Goal: Contribute content: Contribute content

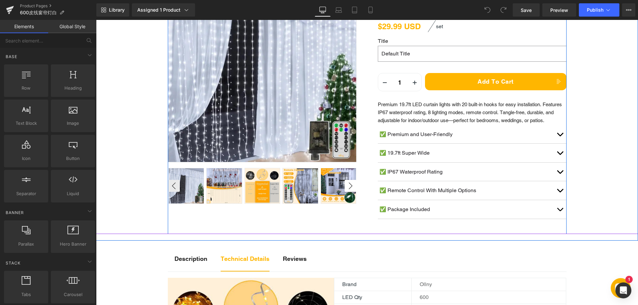
scroll to position [133, 0]
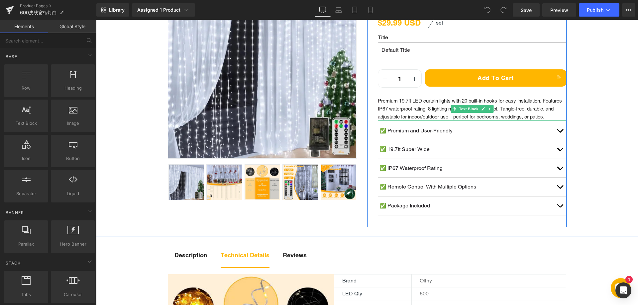
click at [402, 115] on p "Premium 19.7ft LED curtain lights with 20 built-in hooks for easy installation.…" at bounding box center [472, 109] width 189 height 24
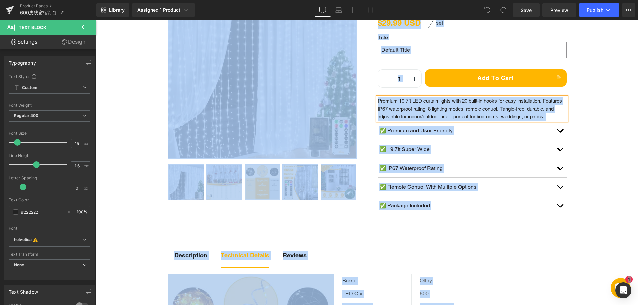
click at [404, 114] on p "Premium 19.7ft LED curtain lights with 20 built-in hooks for easy installation.…" at bounding box center [472, 109] width 189 height 24
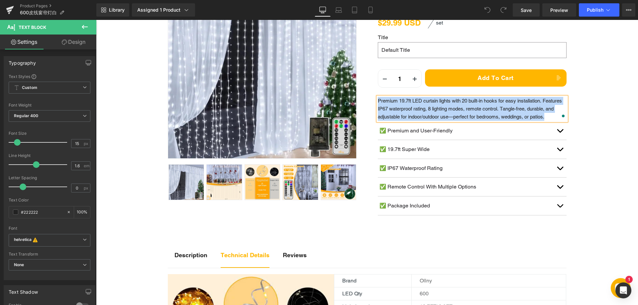
paste div "To enrich screen reader interactions, please activate Accessibility in Grammarl…"
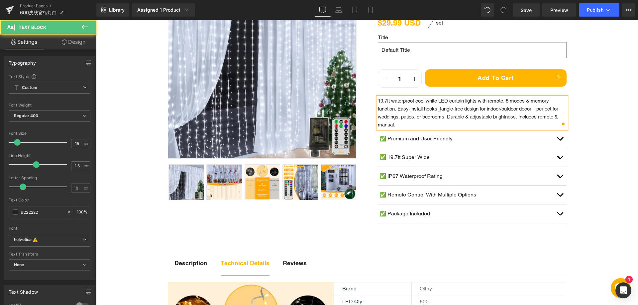
drag, startPoint x: 518, startPoint y: 116, endPoint x: 525, endPoint y: 127, distance: 13.7
click at [525, 127] on p "19.7ft waterproof cool white LED curtain lights with remote, 8 modes & memory f…" at bounding box center [472, 113] width 189 height 32
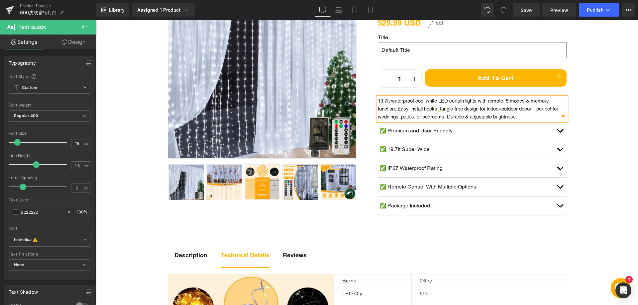
click at [614, 159] on div "Sale Off (P) Image" at bounding box center [367, 92] width 542 height 276
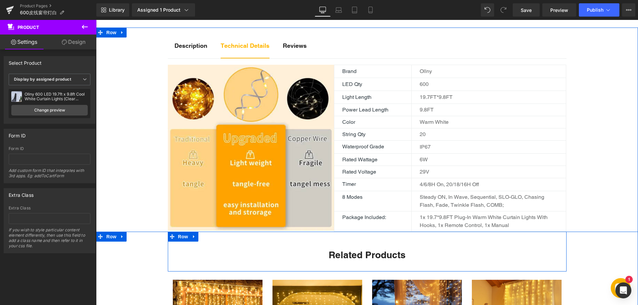
scroll to position [332, 0]
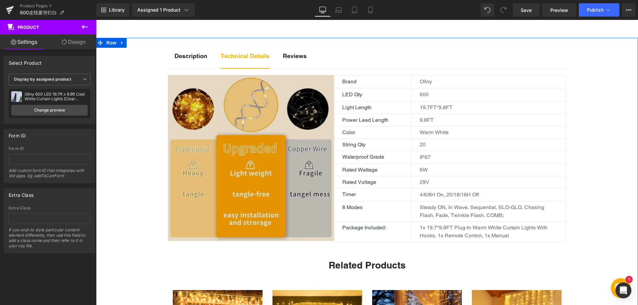
click at [262, 176] on img at bounding box center [251, 158] width 166 height 166
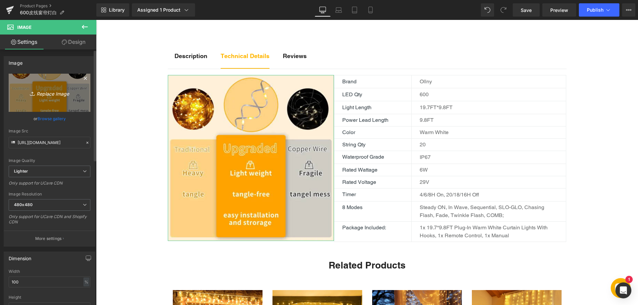
click at [59, 93] on icon "Replace Image" at bounding box center [49, 93] width 53 height 8
type input "C:\fakepath\71oUXcNwILL._AC_SL1500_.webp"
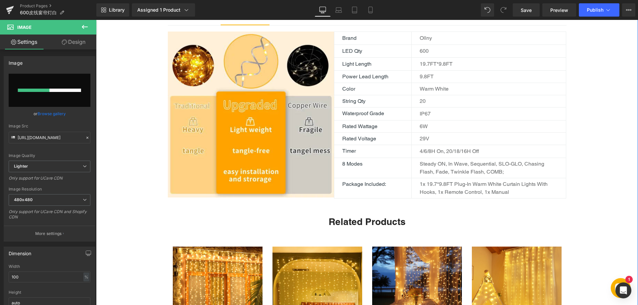
scroll to position [365, 0]
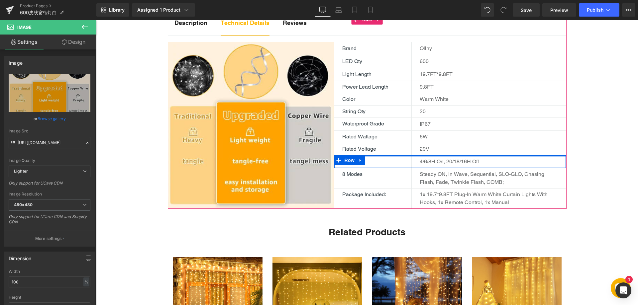
type input "[URL][DOMAIN_NAME]"
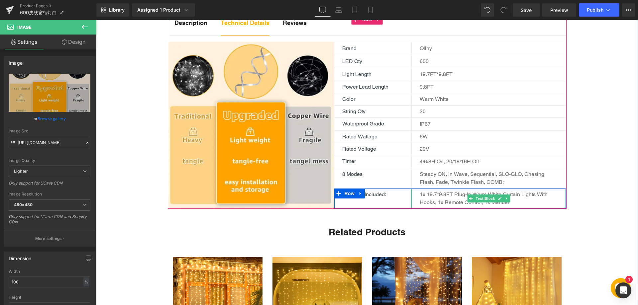
click at [484, 192] on p "1x 19.7*9.8FT Plug-in warm White Curtain Lights with hooks, 1x Remote Control, …" at bounding box center [489, 199] width 138 height 16
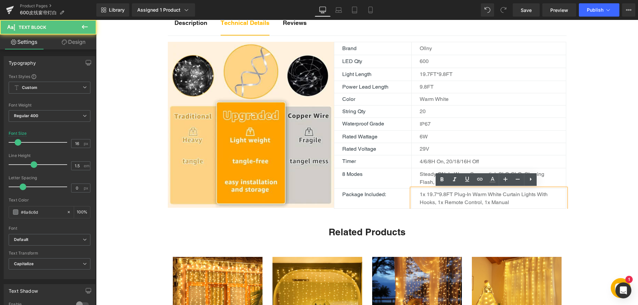
click at [485, 196] on p "1x 19.7*9.8FT Plug-in warm White Curtain Lights with hooks, 1x Remote Control, …" at bounding box center [489, 199] width 138 height 16
click at [484, 196] on p "1x 19.7*9.8FT Plug-in warm White Curtain Lights with hooks, 1x Remote Control, …" at bounding box center [489, 199] width 138 height 16
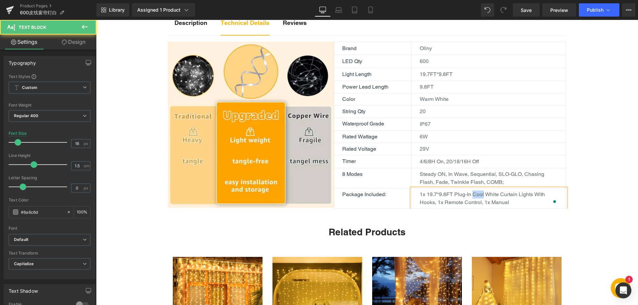
drag, startPoint x: 471, startPoint y: 198, endPoint x: 481, endPoint y: 196, distance: 10.2
click at [481, 196] on p "1x 19.7*9.8FT Plug-in Cool White Curtain Lights with hooks, 1x Remote Control, …" at bounding box center [489, 199] width 138 height 16
copy p "Cool"
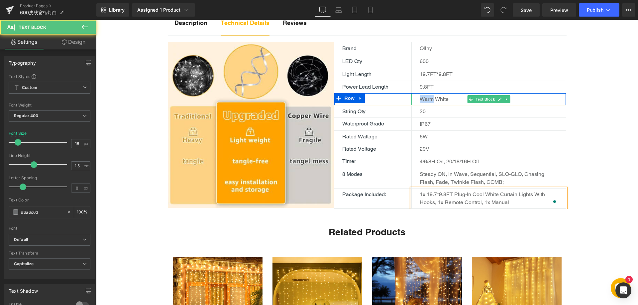
drag, startPoint x: 430, startPoint y: 101, endPoint x: 416, endPoint y: 97, distance: 15.0
click at [416, 97] on div "Warm White" at bounding box center [488, 99] width 154 height 12
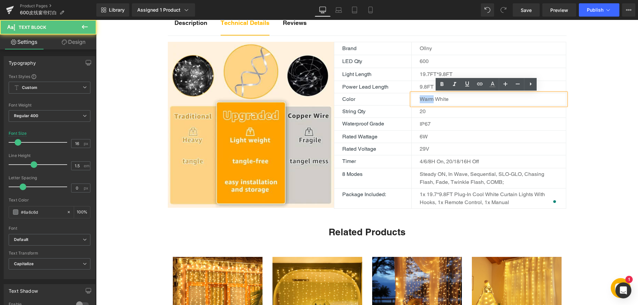
paste div
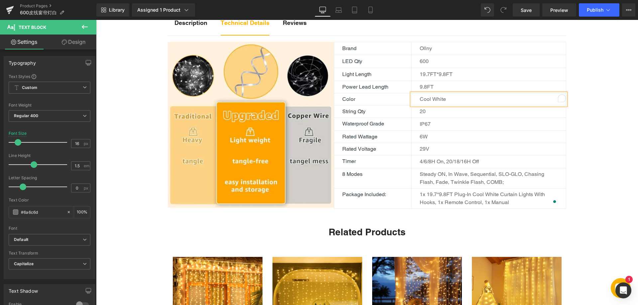
click at [582, 166] on div "Description Text Block Technical Details Text Block Reviews Text Block Image Br…" at bounding box center [367, 219] width 542 height 429
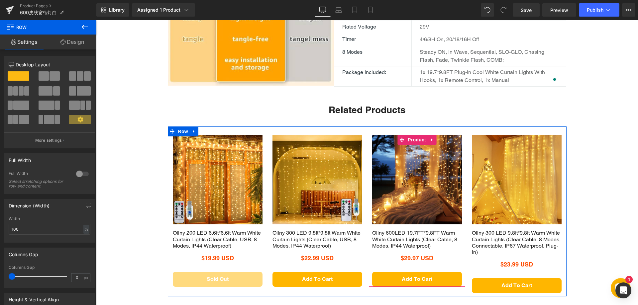
scroll to position [498, 0]
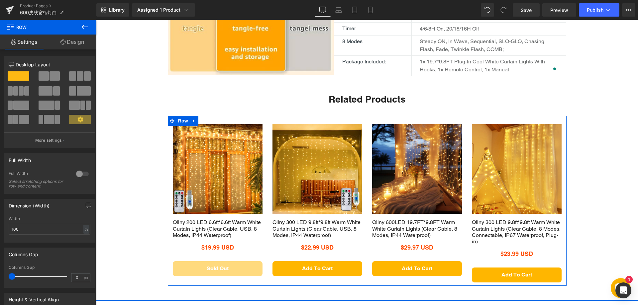
click at [212, 140] on img at bounding box center [218, 169] width 90 height 90
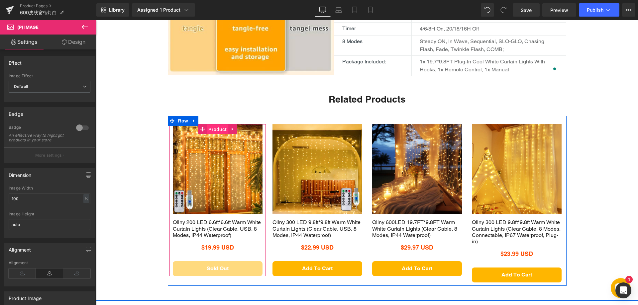
click at [212, 129] on span "Product" at bounding box center [218, 130] width 22 height 10
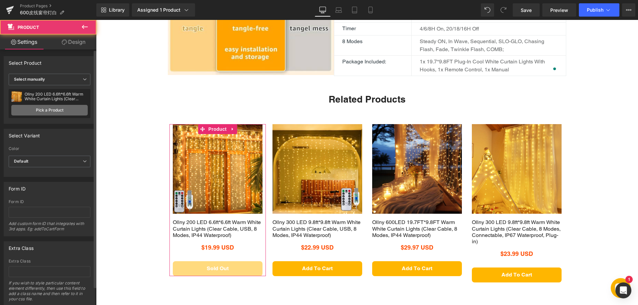
click at [53, 113] on link "Pick a Product" at bounding box center [49, 110] width 76 height 11
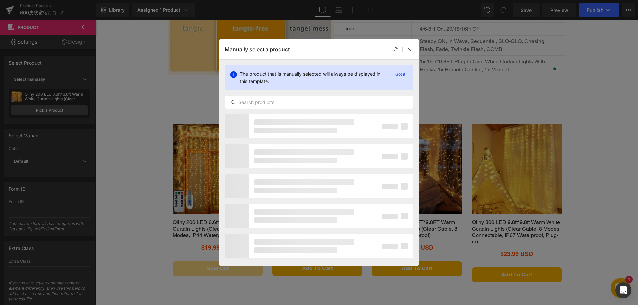
click at [255, 103] on input "text" at bounding box center [319, 102] width 188 height 8
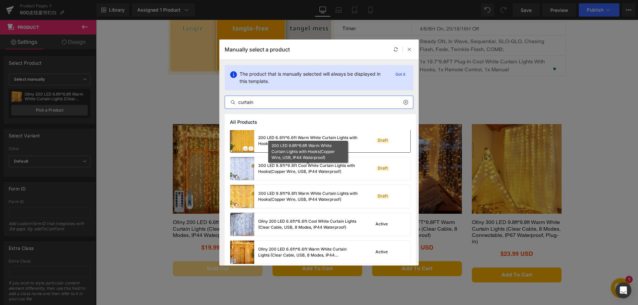
scroll to position [66, 0]
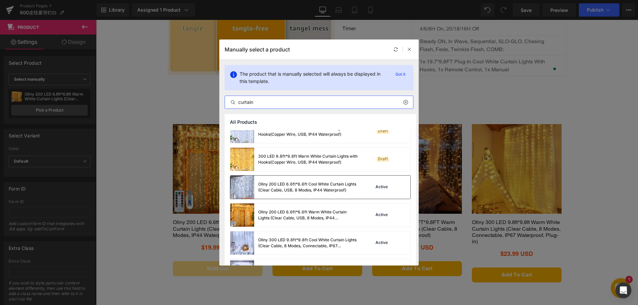
type input "curtain"
click at [263, 189] on div "Ollny 200 LED 6.6ft*6.6ft Cool White Curtain Lights (Clear Cable, USB, 8 Modes,…" at bounding box center [308, 187] width 100 height 12
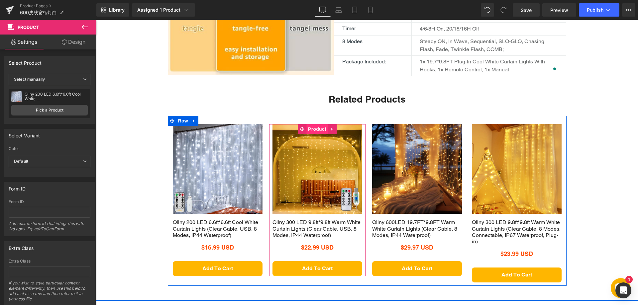
click at [316, 132] on span "Product" at bounding box center [317, 129] width 22 height 10
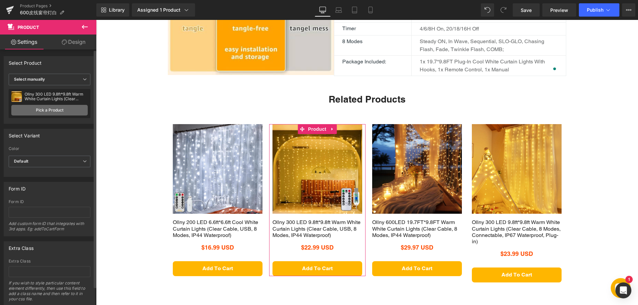
click at [38, 110] on link "Pick a Product" at bounding box center [49, 110] width 76 height 11
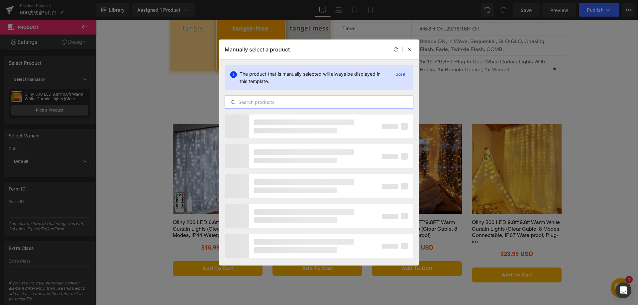
click at [263, 104] on input "text" at bounding box center [319, 102] width 188 height 8
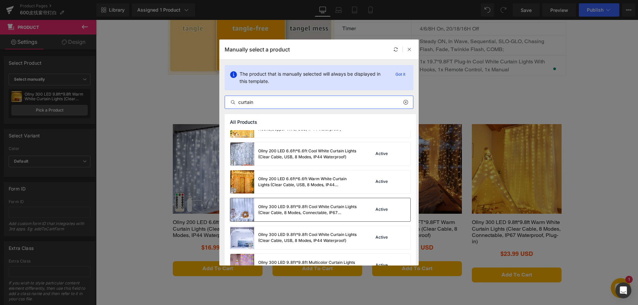
scroll to position [133, 0]
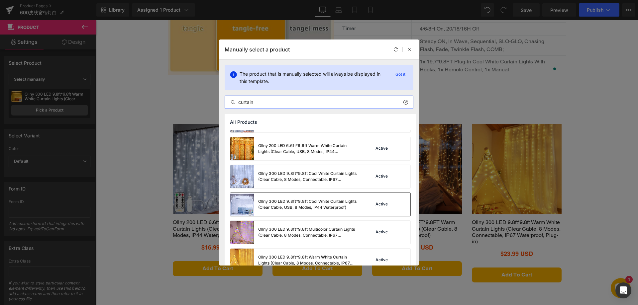
type input "curtain"
click at [270, 200] on div "Ollny 300 LED 9.8ft*9.8ft Cool White Curtain Lights (Clear Cable, USB, 8 Modes,…" at bounding box center [308, 205] width 100 height 12
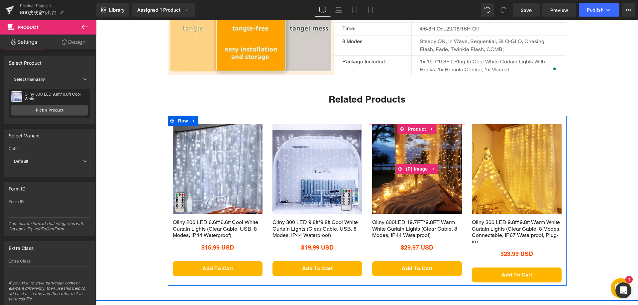
click at [432, 145] on img at bounding box center [417, 169] width 90 height 90
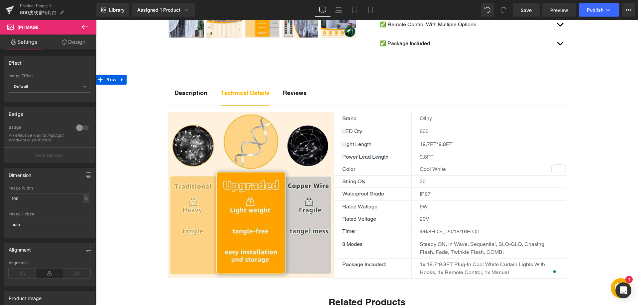
scroll to position [266, 0]
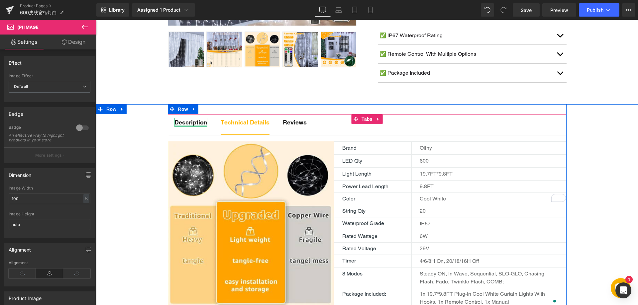
click at [194, 126] on div at bounding box center [190, 126] width 33 height 2
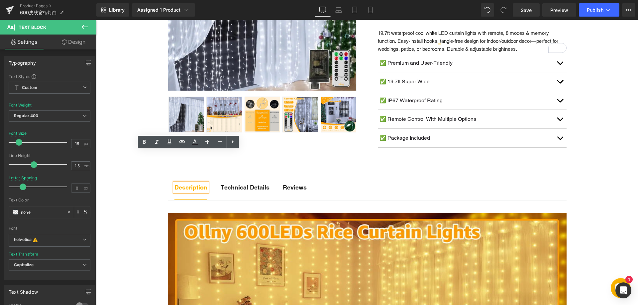
scroll to position [166, 0]
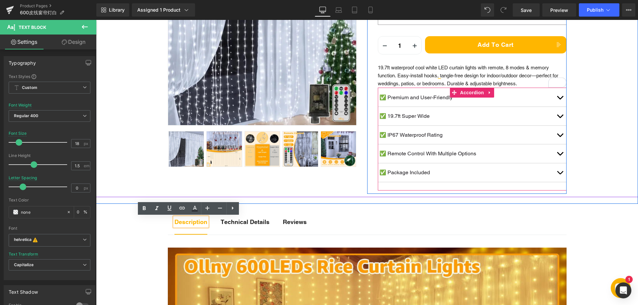
click at [560, 99] on span "button" at bounding box center [560, 99] width 0 height 0
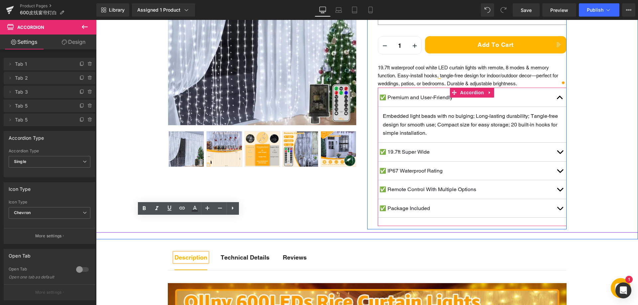
click at [560, 154] on span "button" at bounding box center [560, 154] width 0 height 0
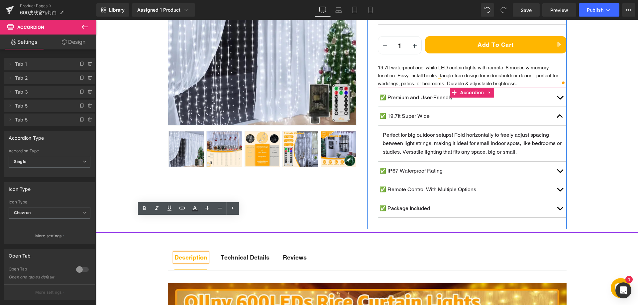
click at [558, 164] on button "button" at bounding box center [559, 171] width 13 height 19
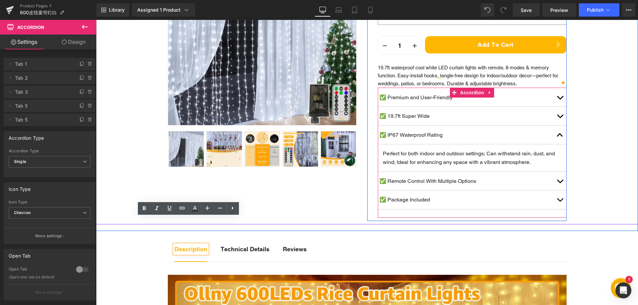
click at [553, 178] on button "button" at bounding box center [559, 181] width 13 height 19
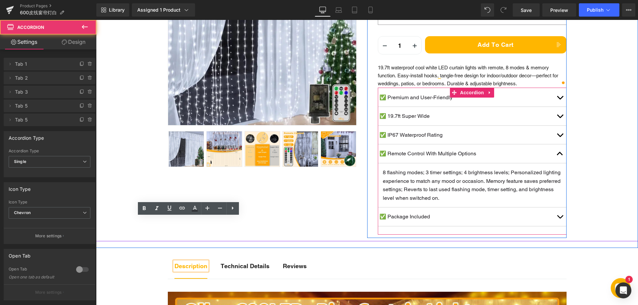
click at [553, 214] on button "button" at bounding box center [559, 217] width 13 height 19
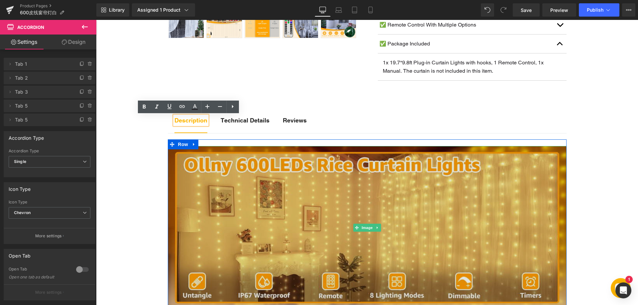
scroll to position [332, 0]
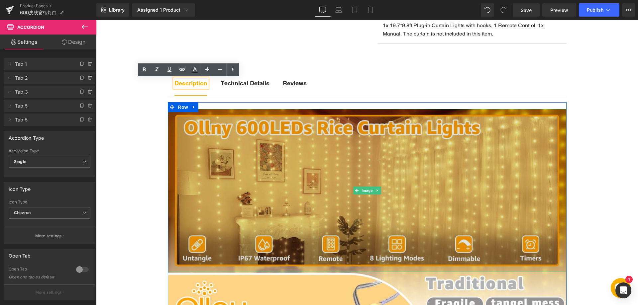
click at [278, 202] on img at bounding box center [367, 190] width 399 height 163
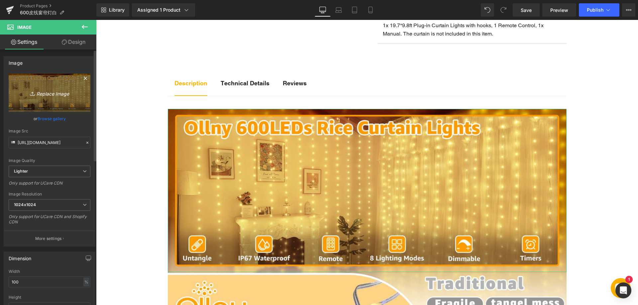
click at [52, 92] on icon "Replace Image" at bounding box center [49, 93] width 53 height 8
type input "C:\fakepath\11-1.webp"
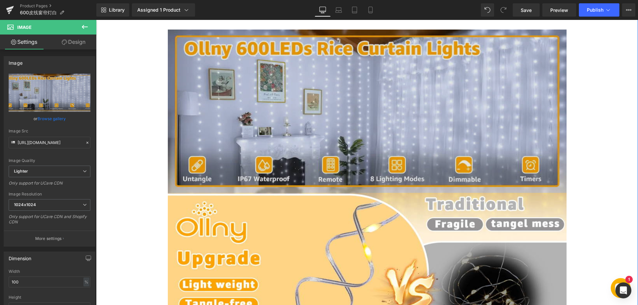
scroll to position [432, 0]
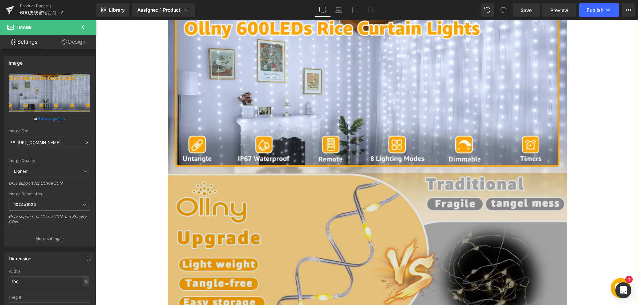
type input "[URL][DOMAIN_NAME]"
click at [263, 206] on img at bounding box center [367, 254] width 399 height 163
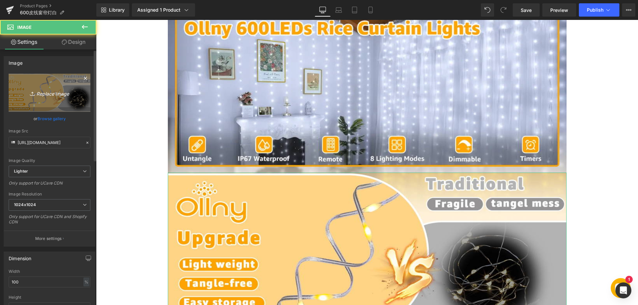
click at [61, 92] on icon "Replace Image" at bounding box center [49, 93] width 53 height 8
type input "C:\fakepath\22.webp"
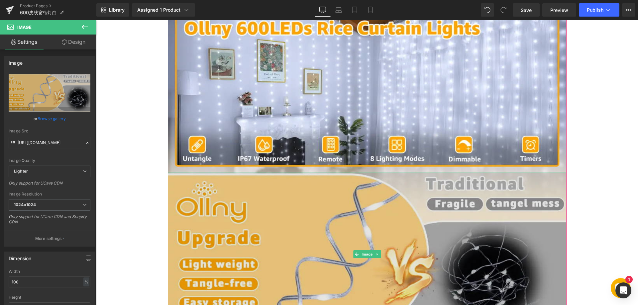
type input "[URL][DOMAIN_NAME]"
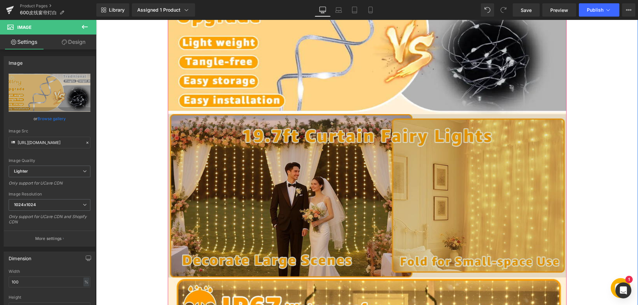
scroll to position [664, 0]
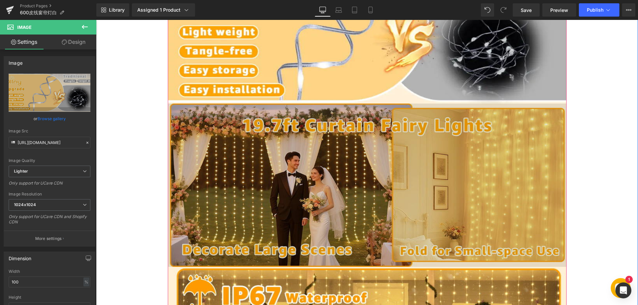
click at [304, 192] on img at bounding box center [367, 185] width 399 height 163
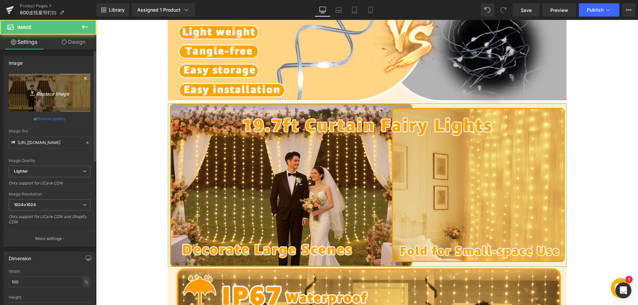
click at [58, 94] on icon "Replace Image" at bounding box center [49, 93] width 53 height 8
type input "C:\fakepath\33.webp"
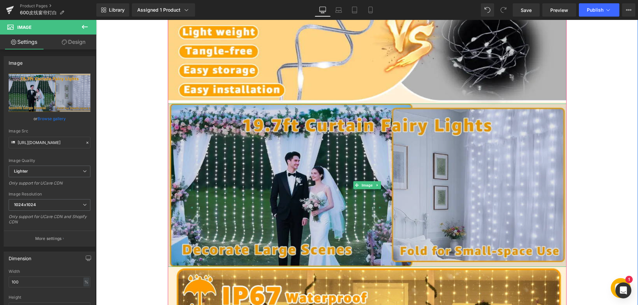
type input "[URL][DOMAIN_NAME]"
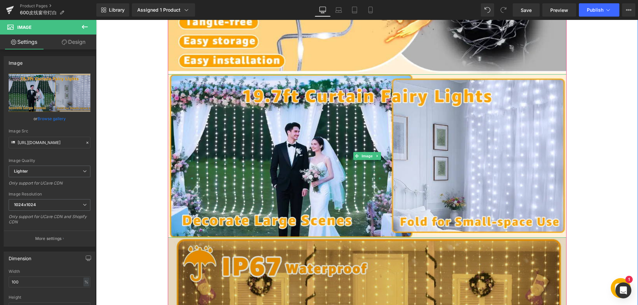
scroll to position [764, 0]
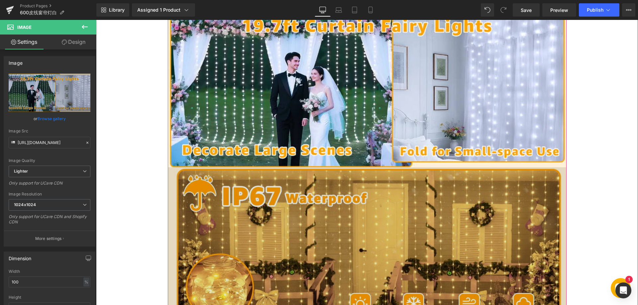
click at [288, 199] on img at bounding box center [367, 248] width 399 height 163
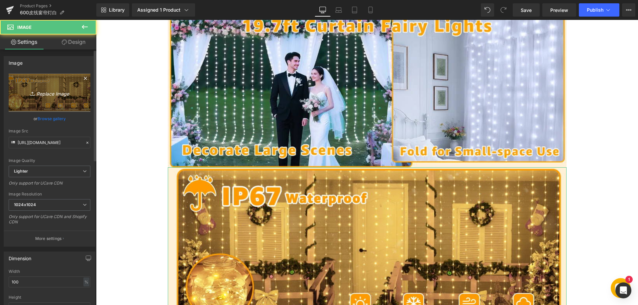
click at [35, 92] on icon at bounding box center [33, 93] width 7 height 7
type input "C:\fakepath\44.webp"
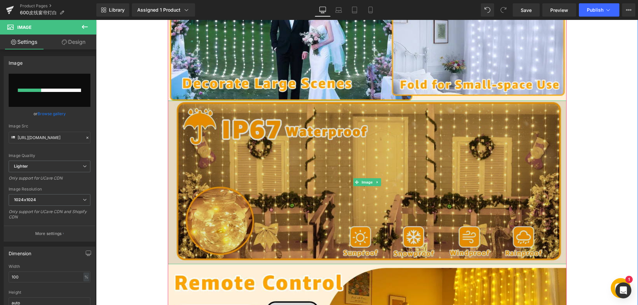
scroll to position [864, 0]
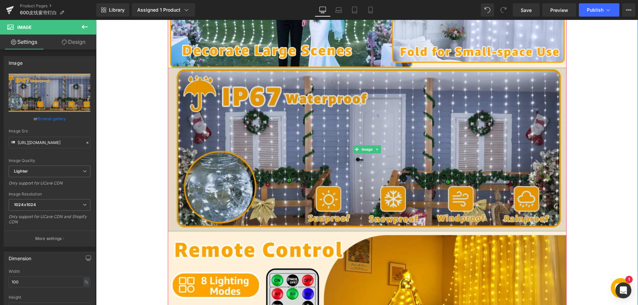
type input "[URL][DOMAIN_NAME]"
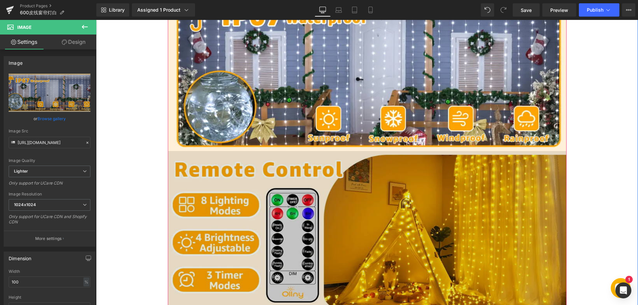
scroll to position [963, 0]
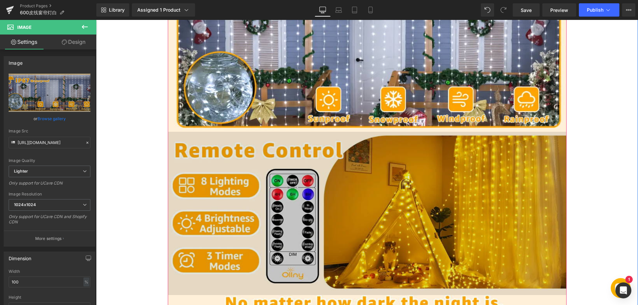
click at [303, 187] on img at bounding box center [367, 213] width 399 height 163
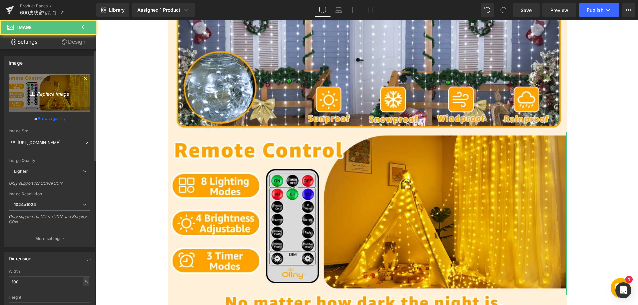
click at [65, 92] on icon "Replace Image" at bounding box center [49, 93] width 53 height 8
type input "C:\fakepath\55.webp"
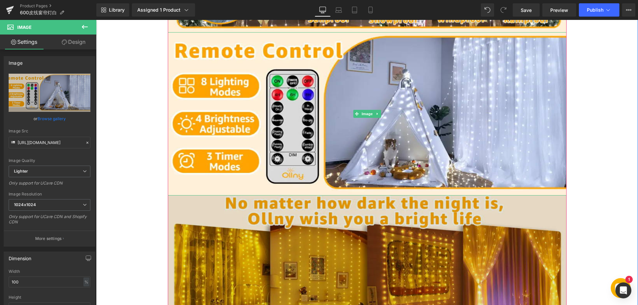
type input "[URL][DOMAIN_NAME]"
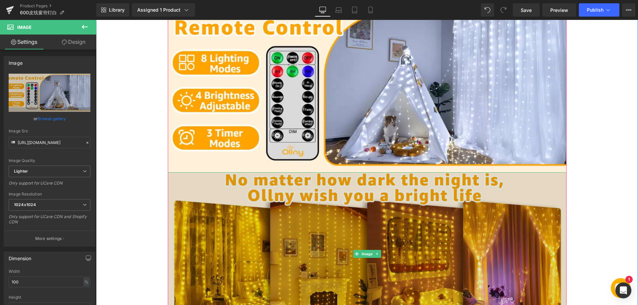
scroll to position [1096, 0]
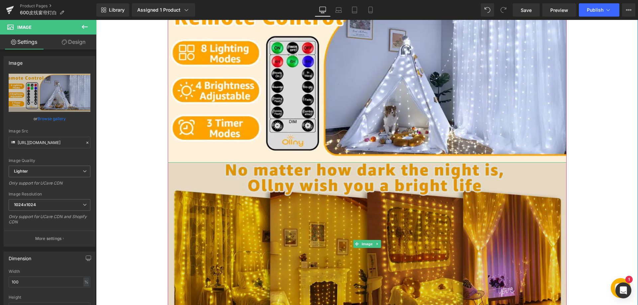
click at [367, 229] on img at bounding box center [367, 243] width 399 height 163
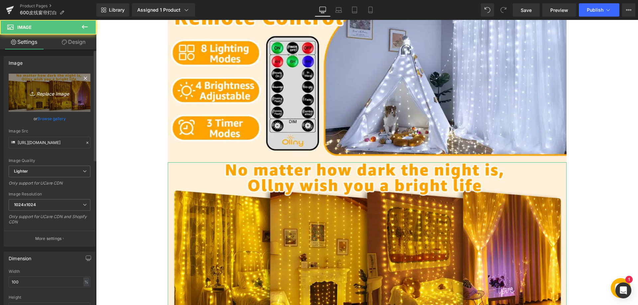
click at [60, 94] on icon "Replace Image" at bounding box center [49, 93] width 53 height 8
type input "C:\fakepath\66.webp"
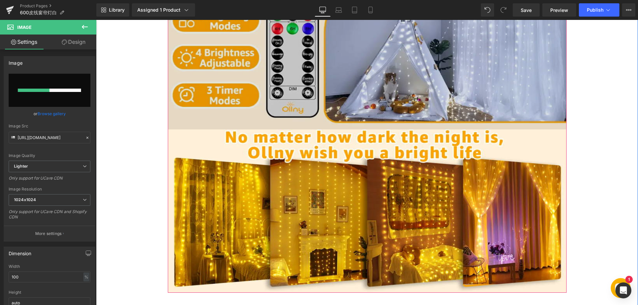
scroll to position [1129, 0]
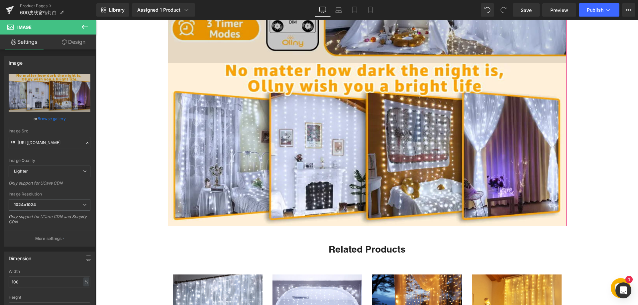
type input "[URL][DOMAIN_NAME]"
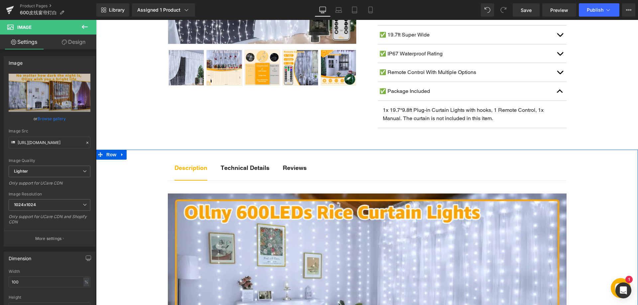
scroll to position [233, 0]
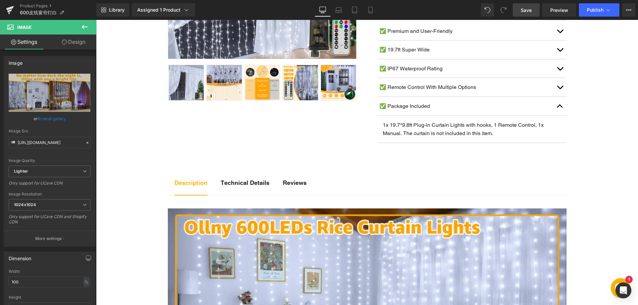
drag, startPoint x: 528, startPoint y: 10, endPoint x: 298, endPoint y: 107, distance: 250.2
click at [528, 10] on span "Save" at bounding box center [526, 10] width 11 height 7
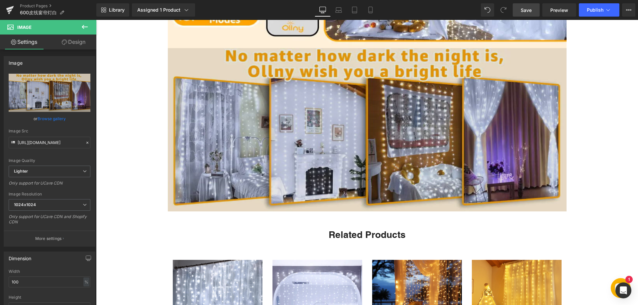
scroll to position [1262, 0]
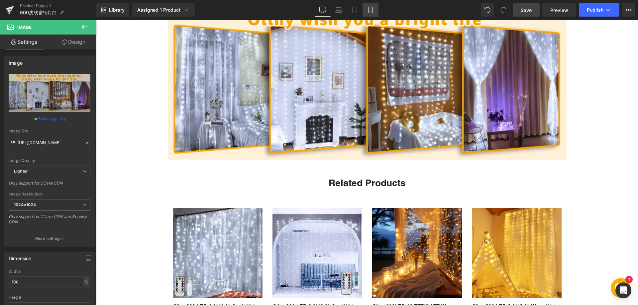
click at [370, 12] on icon at bounding box center [370, 12] width 4 height 0
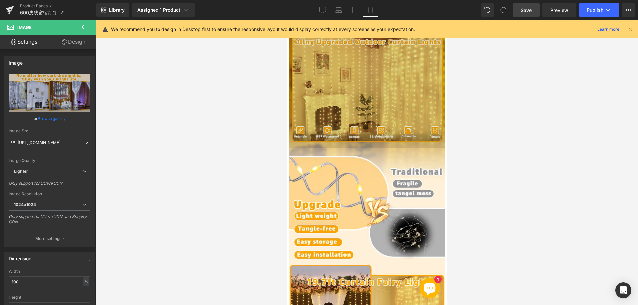
scroll to position [598, 0]
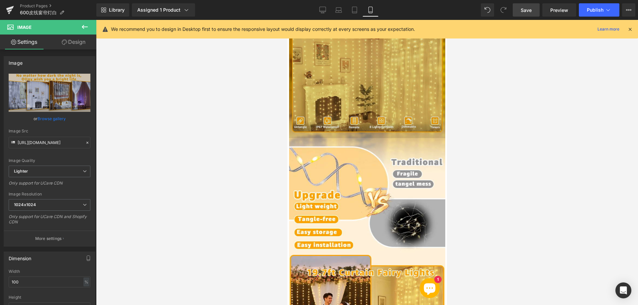
click at [350, 107] on img at bounding box center [367, 79] width 156 height 117
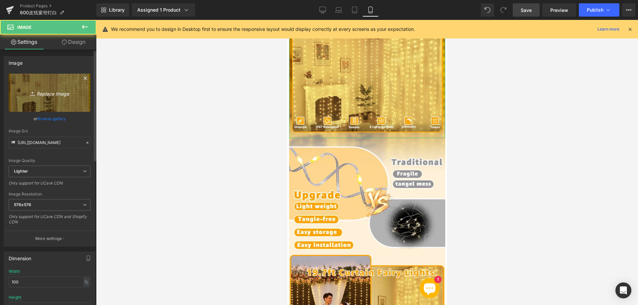
click at [51, 93] on icon "Replace Image" at bounding box center [49, 93] width 53 height 8
type input "C:\fakepath\111.webp"
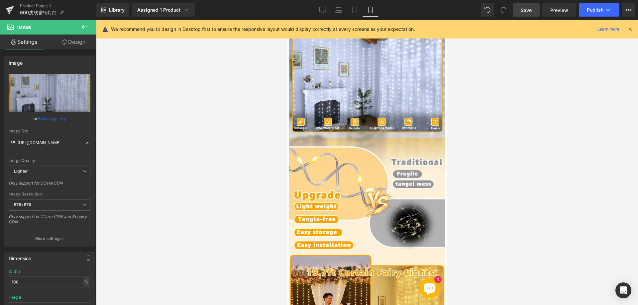
type input "[URL][DOMAIN_NAME]"
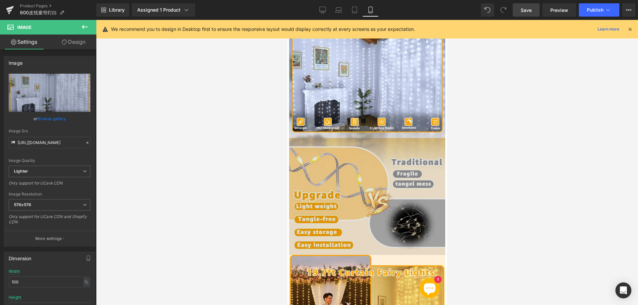
click at [337, 165] on img at bounding box center [367, 196] width 156 height 117
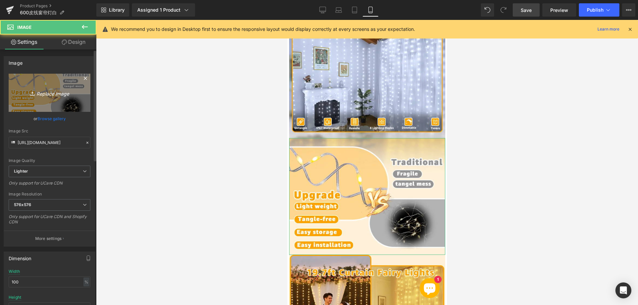
click at [55, 94] on icon "Replace Image" at bounding box center [49, 93] width 53 height 8
type input "C:\fakepath\222.webp"
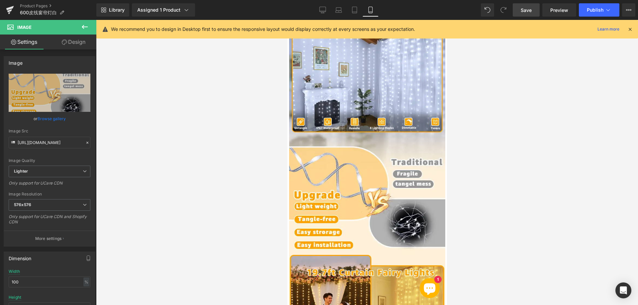
type input "[URL][DOMAIN_NAME]"
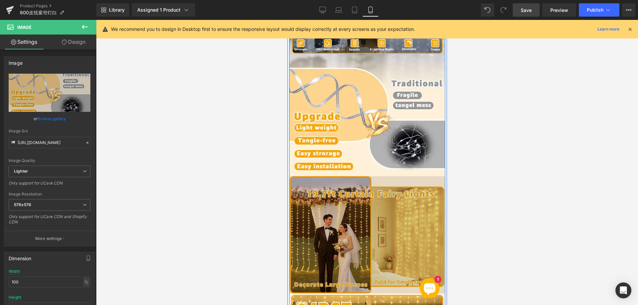
scroll to position [698, 0]
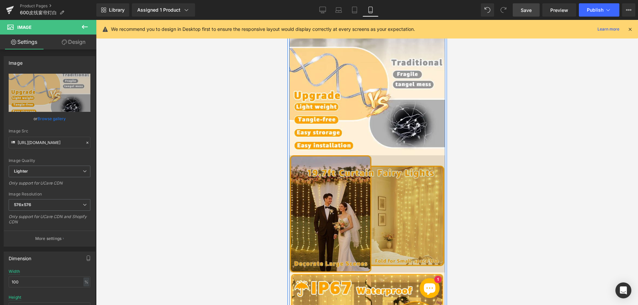
click at [350, 200] on img at bounding box center [367, 213] width 156 height 117
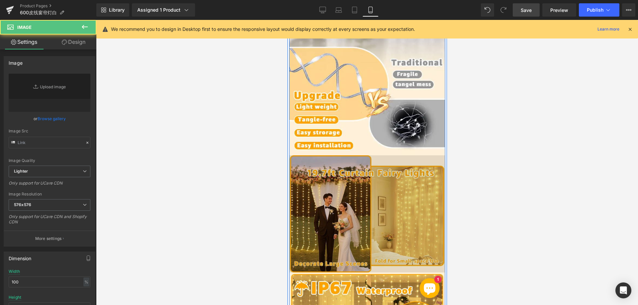
type input "[URL][DOMAIN_NAME]"
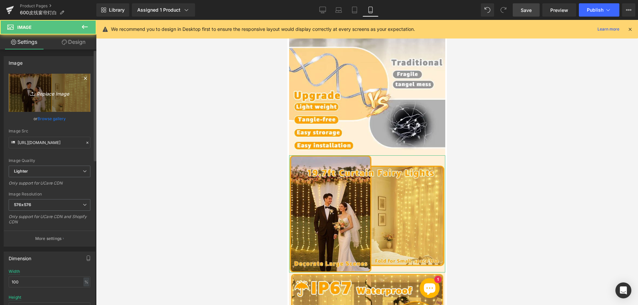
click at [43, 95] on icon "Replace Image" at bounding box center [49, 93] width 53 height 8
type input "C:\fakepath\333.webp"
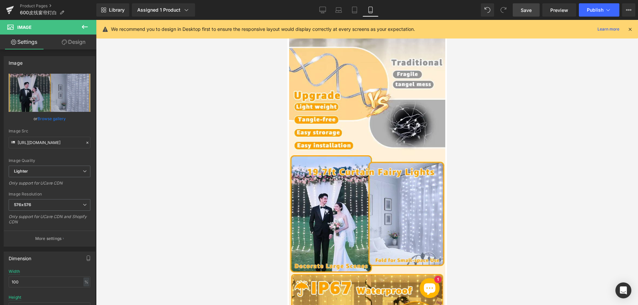
type input "[URL][DOMAIN_NAME]"
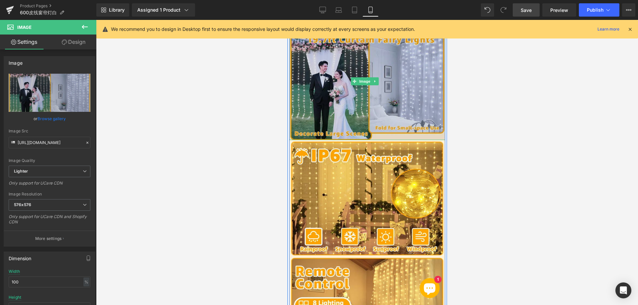
scroll to position [830, 0]
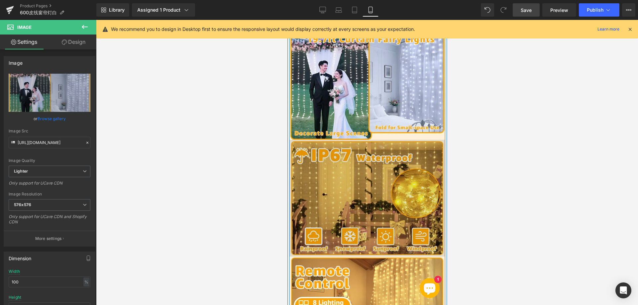
click at [341, 172] on img at bounding box center [367, 198] width 156 height 117
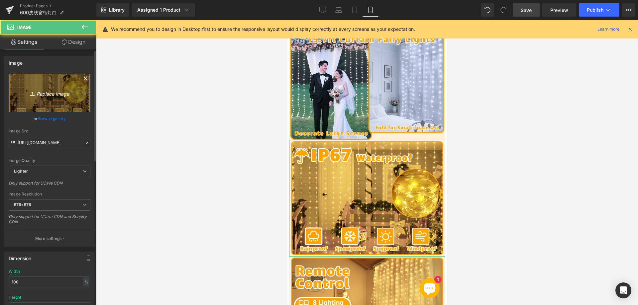
click at [38, 93] on icon "Replace Image" at bounding box center [49, 93] width 53 height 8
type input "C:\fakepath\444.webp"
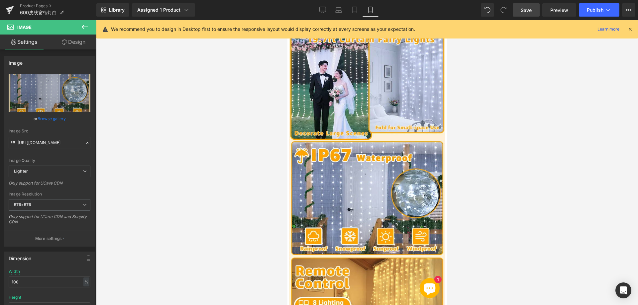
type input "[URL][DOMAIN_NAME]"
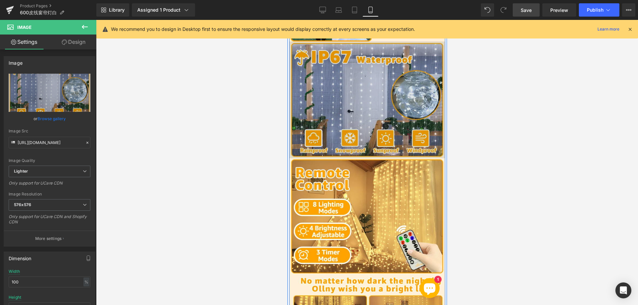
scroll to position [963, 0]
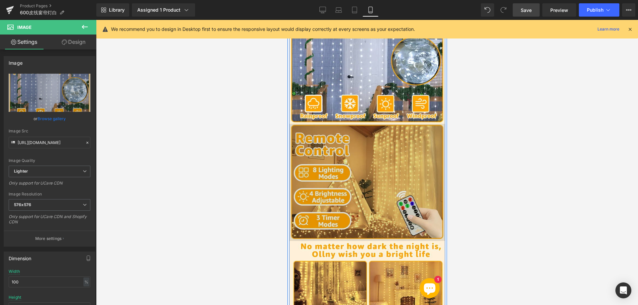
click at [335, 187] on img at bounding box center [367, 182] width 156 height 117
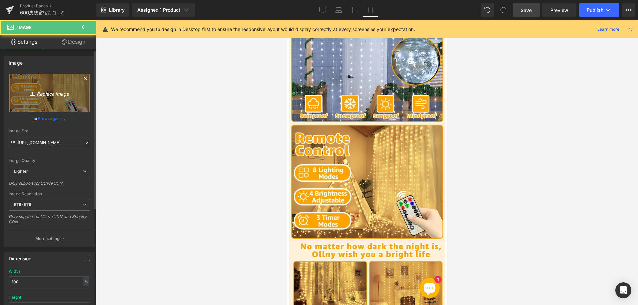
click at [53, 93] on icon "Replace Image" at bounding box center [49, 93] width 53 height 8
type input "C:\fakepath\555.webp"
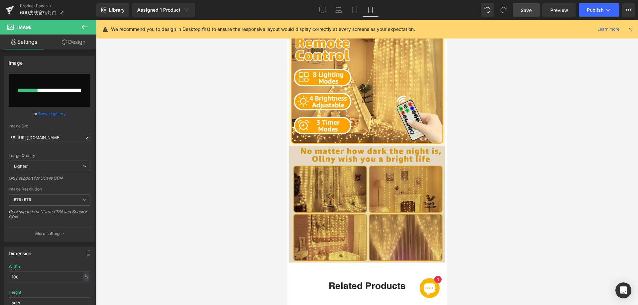
scroll to position [1063, 0]
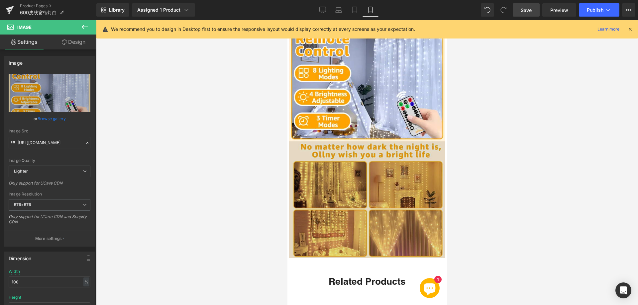
type input "[URL][DOMAIN_NAME]"
click at [373, 199] on img at bounding box center [367, 200] width 156 height 117
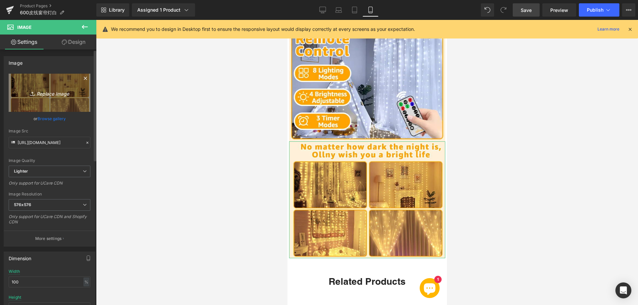
click at [60, 92] on icon "Replace Image" at bounding box center [49, 93] width 53 height 8
type input "C:\fakepath\666.webp"
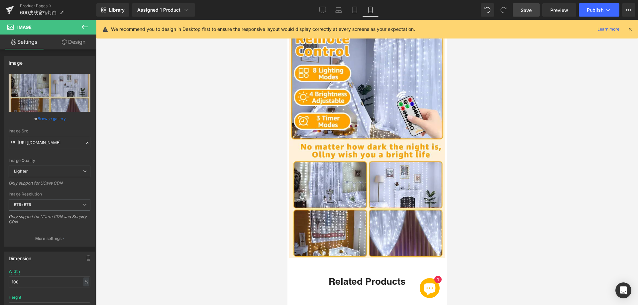
type input "[URL][DOMAIN_NAME]"
click at [529, 9] on span "Save" at bounding box center [526, 10] width 11 height 7
click at [596, 9] on span "Publish" at bounding box center [595, 9] width 17 height 5
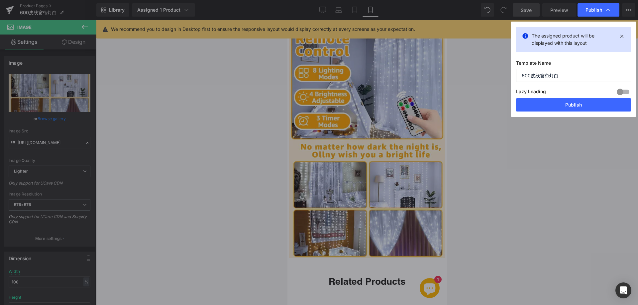
click at [561, 102] on button "Publish" at bounding box center [573, 104] width 115 height 13
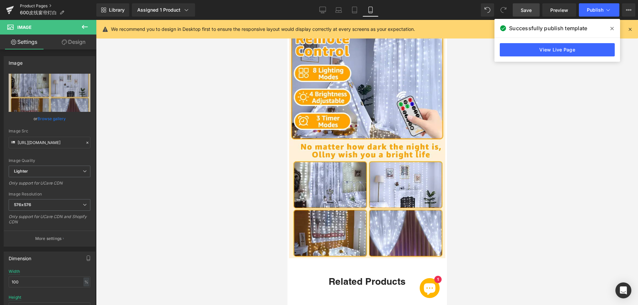
click at [41, 4] on link "Product Pages" at bounding box center [58, 5] width 76 height 5
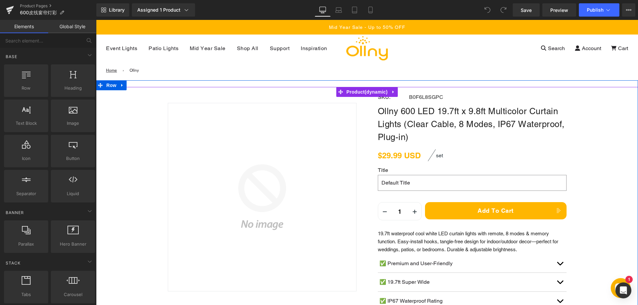
click at [607, 170] on div "Sale Off (P) Image Row SKU: Text Block B0F6L8SGPC (P) SKU Row" at bounding box center [367, 225] width 542 height 276
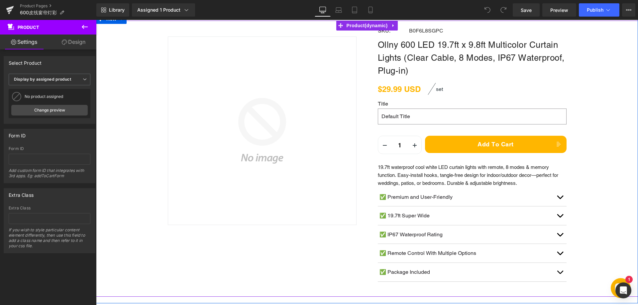
scroll to position [33, 0]
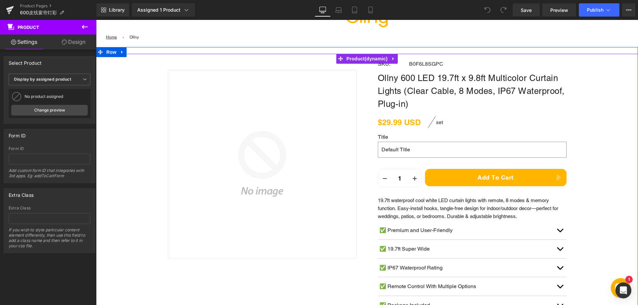
click at [599, 186] on div "Sale Off (P) Image Row SKU: Text Block B0F6L8SGPC (P) SKU Row" at bounding box center [367, 192] width 542 height 276
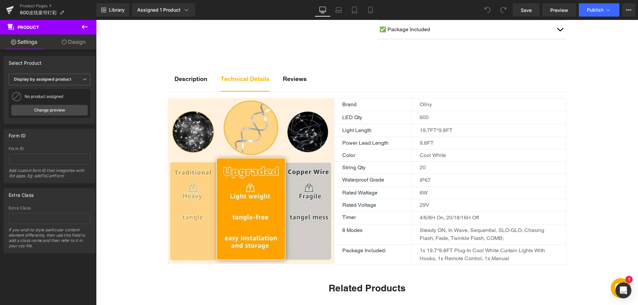
scroll to position [299, 0]
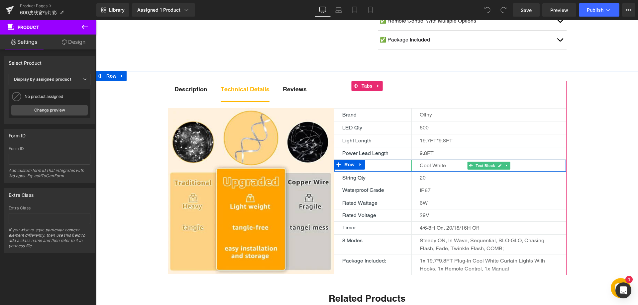
click at [445, 165] on p "Cool White" at bounding box center [493, 166] width 146 height 8
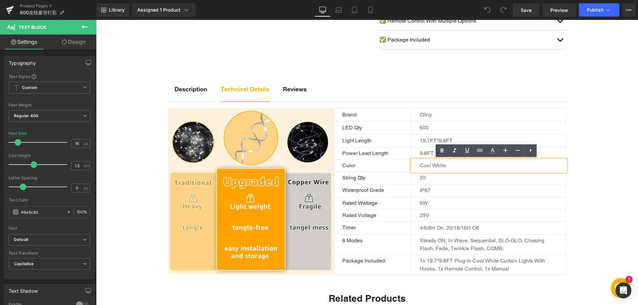
drag, startPoint x: 447, startPoint y: 167, endPoint x: 450, endPoint y: 165, distance: 4.3
click at [447, 167] on p "Cool White" at bounding box center [493, 166] width 146 height 8
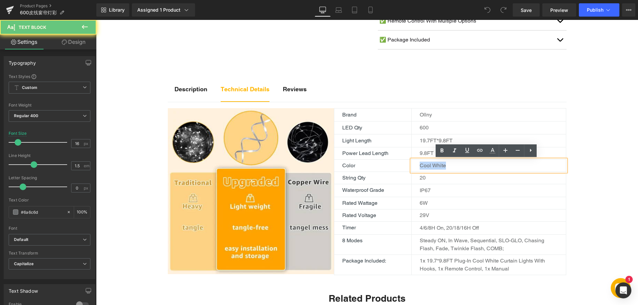
drag, startPoint x: 450, startPoint y: 165, endPoint x: 412, endPoint y: 165, distance: 38.9
click at [411, 165] on div "Cool White" at bounding box center [488, 166] width 154 height 12
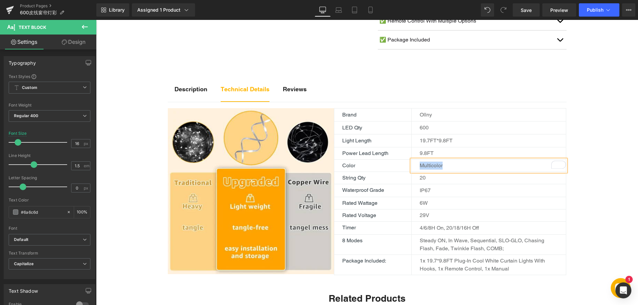
copy p "multicolor"
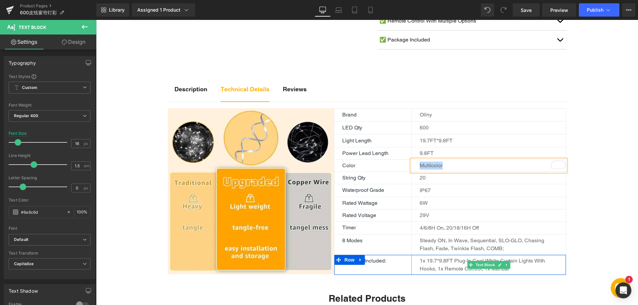
click at [484, 240] on p "Steady ON, In Wave, Sequential, SLO-GLO, Chasing Flash, Fade, Twinkle Flash, CO…" at bounding box center [489, 245] width 138 height 16
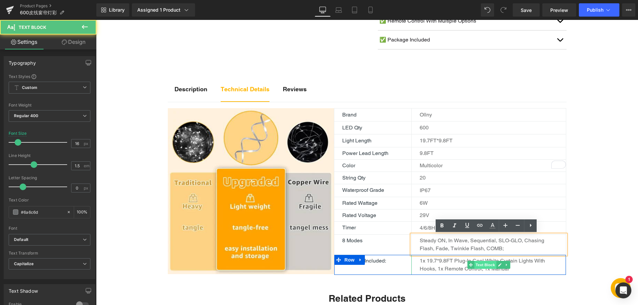
click at [476, 262] on span "Text Block" at bounding box center [485, 265] width 22 height 8
click at [456, 261] on p "1x 19.7*9.8FT Plug-in Cool White Curtain Lights with hooks, 1x Remote Control, …" at bounding box center [489, 265] width 138 height 16
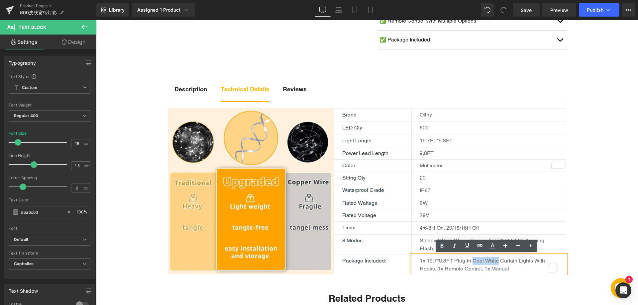
drag, startPoint x: 470, startPoint y: 260, endPoint x: 495, endPoint y: 258, distance: 24.9
click at [495, 258] on p "1x 19.7*9.8FT Plug-in Cool White Curtain Lights with hooks, 1x Remote Control, …" at bounding box center [489, 265] width 138 height 16
paste div "To enrich screen reader interactions, please activate Accessibility in Grammarl…"
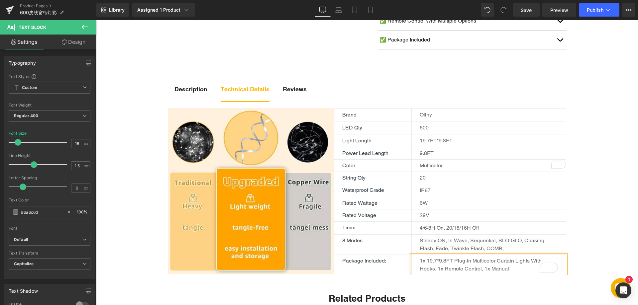
click at [583, 187] on div "Description Text Block Technical Details Text Block Reviews Text Block Image Br…" at bounding box center [367, 285] width 542 height 429
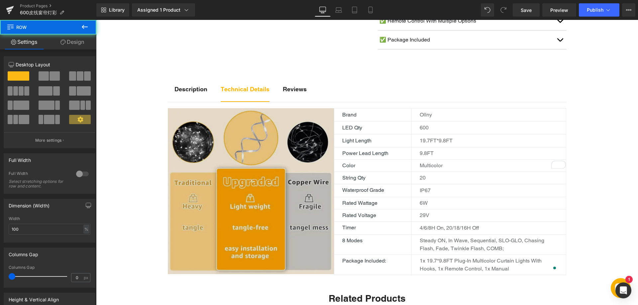
click at [281, 176] on img at bounding box center [251, 191] width 166 height 166
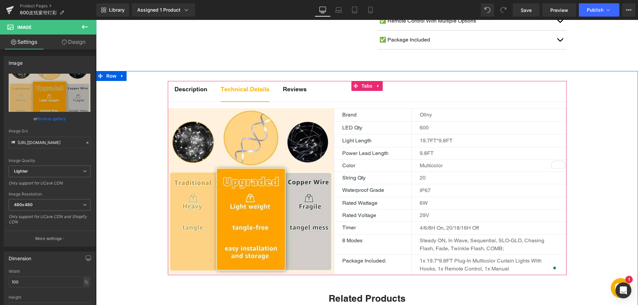
click at [189, 89] on strong "Description" at bounding box center [190, 89] width 33 height 7
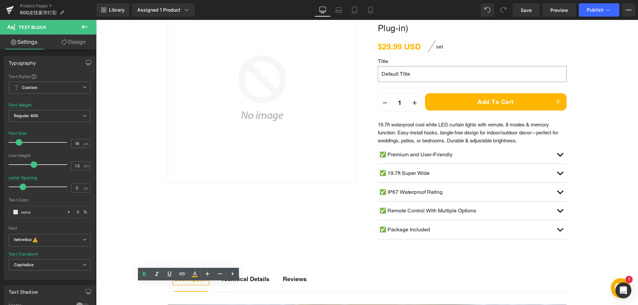
scroll to position [100, 0]
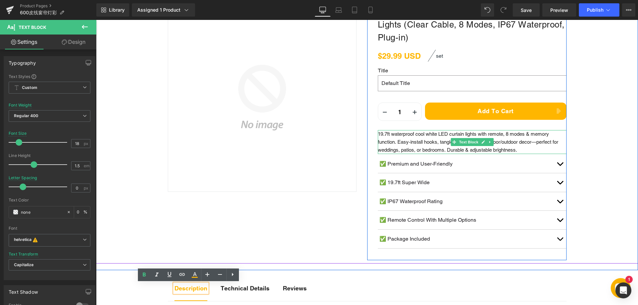
click at [430, 139] on p "19.7ft waterproof cool white LED curtain lights with remote, 8 modes & memory f…" at bounding box center [472, 142] width 189 height 24
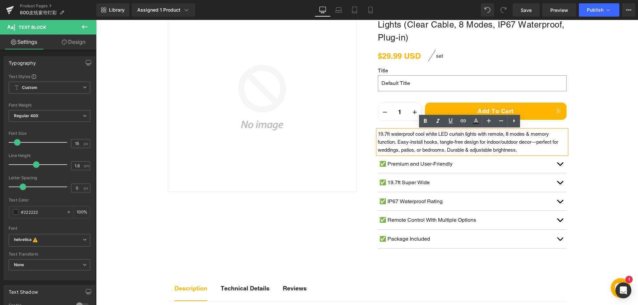
click at [417, 149] on p "19.7ft waterproof cool white LED curtain lights with remote, 8 modes & memory f…" at bounding box center [472, 142] width 189 height 24
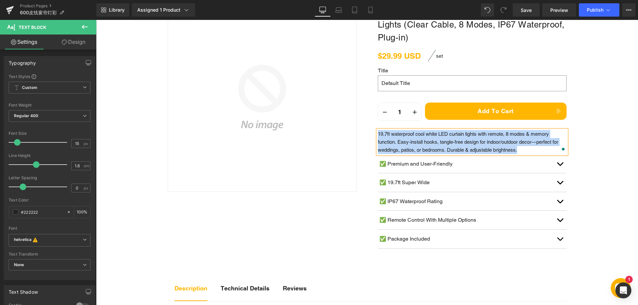
paste div "To enrich screen reader interactions, please activate Accessibility in Grammarl…"
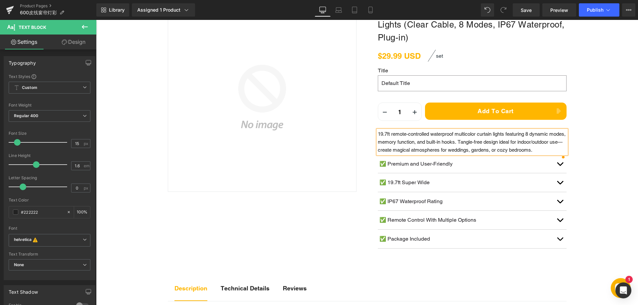
click at [473, 143] on p "19.7ft remote-controlled waterproof multicolor curtain lights featuring 8 dynam…" at bounding box center [472, 142] width 189 height 24
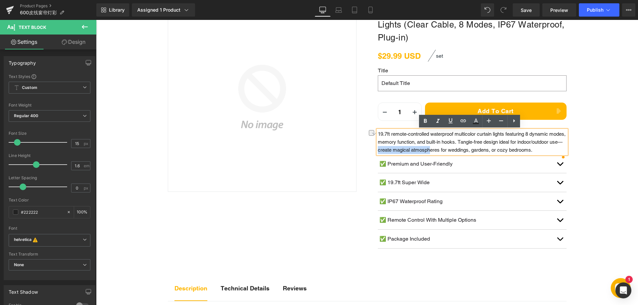
drag, startPoint x: 421, startPoint y: 151, endPoint x: 444, endPoint y: 152, distance: 23.3
click at [475, 153] on p "19.7ft remote-controlled waterproof multicolor curtain lights featuring 8 dynam…" at bounding box center [472, 142] width 189 height 24
drag, startPoint x: 417, startPoint y: 150, endPoint x: 484, endPoint y: 152, distance: 67.4
click at [484, 152] on p "19.7ft remote-controlled waterproof multicolor curtain lights featuring 8 dynam…" at bounding box center [472, 142] width 189 height 24
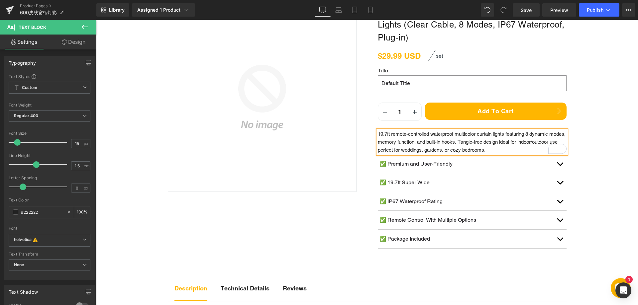
click at [592, 158] on div "Sale Off (P) Image Row SKU: Text Block B0F6L8SGPC (P) SKU Row" at bounding box center [367, 125] width 542 height 276
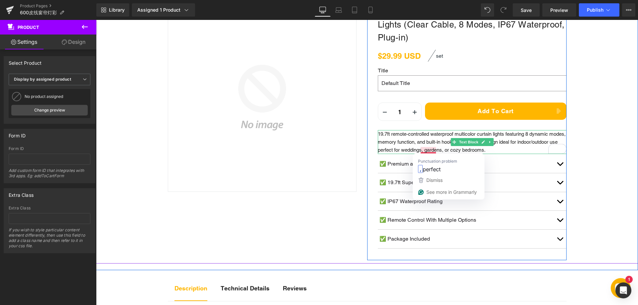
click at [417, 151] on p "19.7ft remote-controlled waterproof multicolor curtain lights featuring 8 dynam…" at bounding box center [472, 142] width 189 height 24
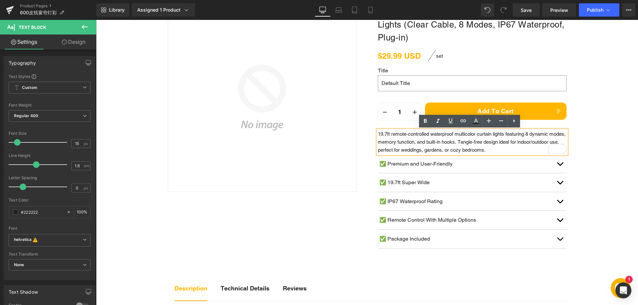
click at [599, 126] on div "Sale Off (P) Image Row SKU: Text Block B0F6L8SGPC (P) SKU Row" at bounding box center [367, 125] width 542 height 276
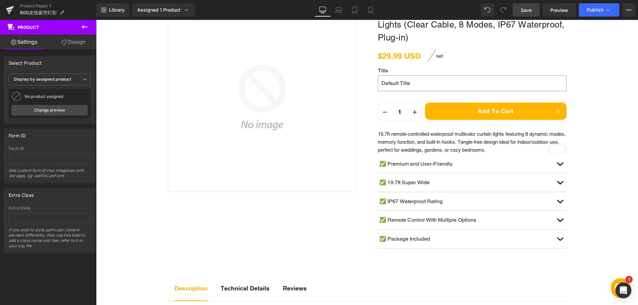
click at [525, 12] on span "Save" at bounding box center [526, 10] width 11 height 7
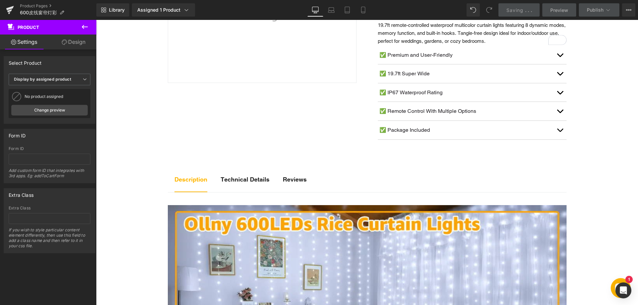
scroll to position [199, 0]
